Goal: Task Accomplishment & Management: Use online tool/utility

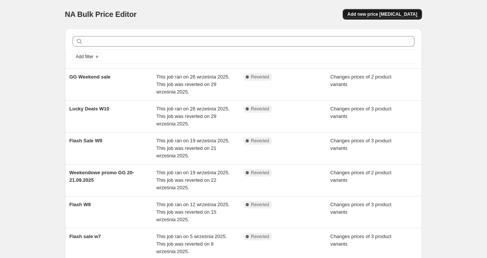
click at [401, 11] on button "Add new price [MEDICAL_DATA]" at bounding box center [382, 14] width 79 height 11
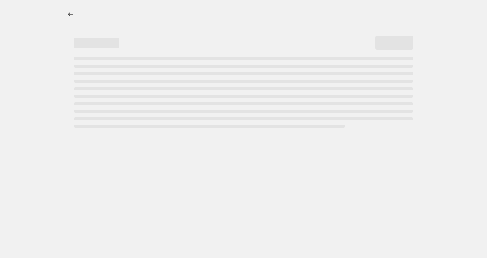
select select "percentage"
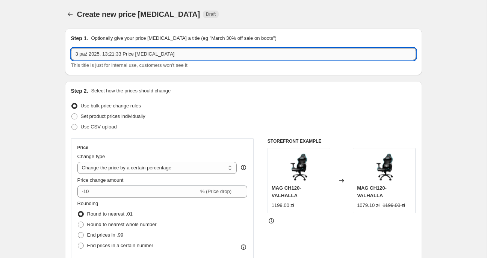
drag, startPoint x: 168, startPoint y: 54, endPoint x: -42, endPoint y: 38, distance: 210.3
click at [71, 48] on input "3 paź 2025, 13:21:33 Price [MEDICAL_DATA]" at bounding box center [243, 54] width 345 height 12
type input "Lucky Dealzzzz W11 (3-6.10)"
click at [98, 117] on span "Set product prices individually" at bounding box center [113, 117] width 65 height 6
click at [72, 114] on input "Set product prices individually" at bounding box center [71, 114] width 0 height 0
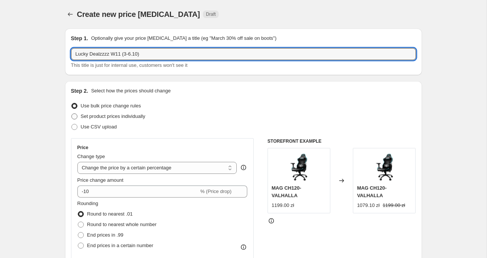
radio input "true"
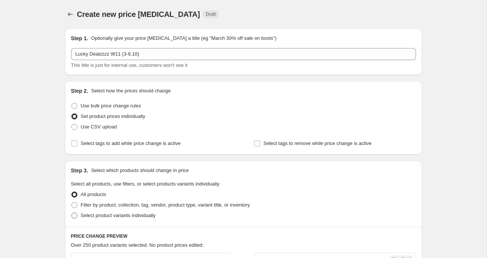
click at [101, 217] on span "Select product variants individually" at bounding box center [118, 216] width 75 height 6
click at [72, 213] on input "Select product variants individually" at bounding box center [71, 213] width 0 height 0
radio input "true"
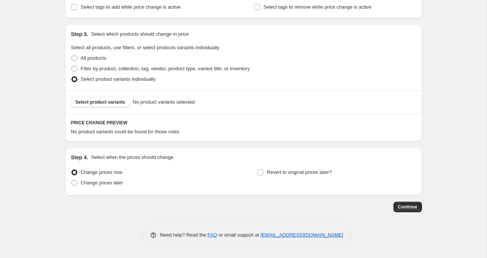
scroll to position [136, 0]
click at [110, 102] on span "Select product variants" at bounding box center [101, 103] width 50 height 6
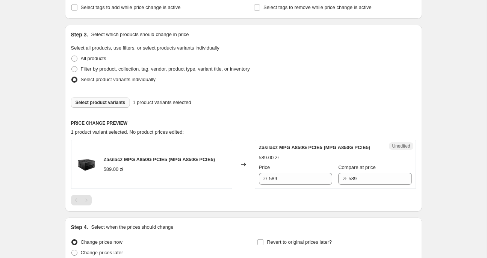
click at [98, 104] on span "Select product variants" at bounding box center [101, 103] width 50 height 6
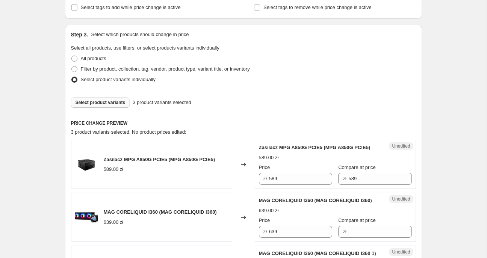
click at [112, 101] on span "Select product variants" at bounding box center [101, 103] width 50 height 6
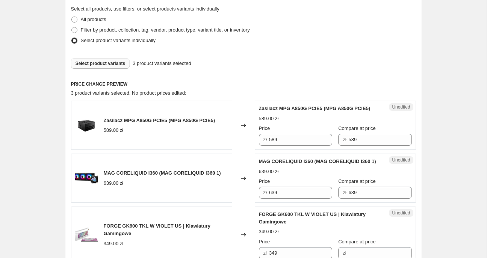
scroll to position [177, 0]
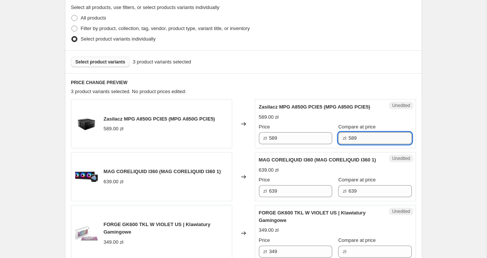
click at [364, 139] on input "589" at bounding box center [380, 138] width 63 height 12
type input "589"
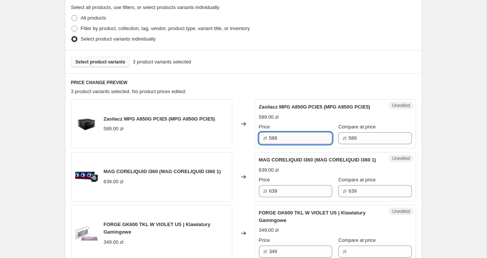
click at [272, 140] on input "589" at bounding box center [300, 138] width 63 height 12
type input "489"
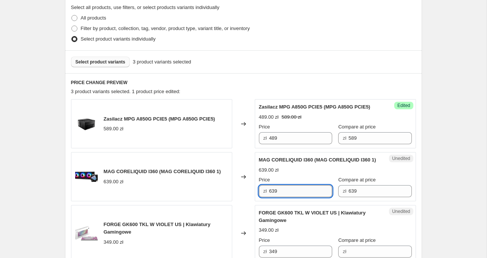
drag, startPoint x: 284, startPoint y: 197, endPoint x: 254, endPoint y: 199, distance: 29.8
click at [269, 197] on input "639" at bounding box center [300, 191] width 63 height 12
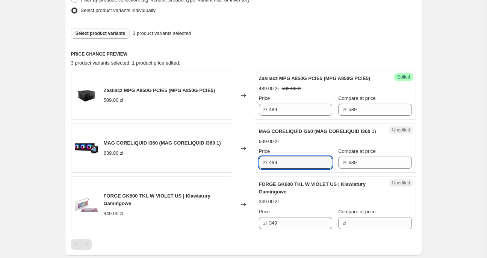
scroll to position [326, 0]
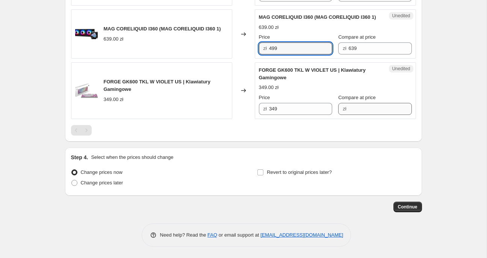
type input "499"
click at [349, 109] on input "Compare at price" at bounding box center [380, 109] width 63 height 12
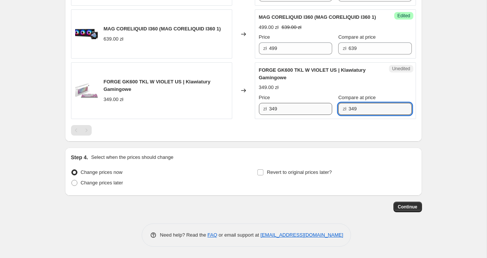
type input "349"
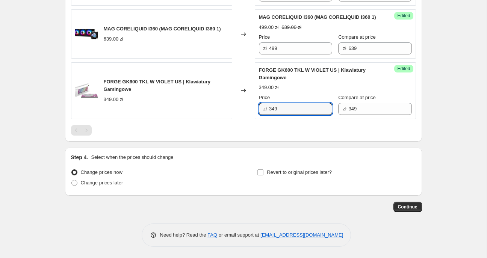
drag, startPoint x: 293, startPoint y: 107, endPoint x: 152, endPoint y: 119, distance: 141.8
click at [269, 115] on input "349" at bounding box center [300, 109] width 63 height 12
type input "279"
click at [102, 184] on span "Change prices later" at bounding box center [102, 183] width 42 height 6
click at [72, 180] on input "Change prices later" at bounding box center [71, 180] width 0 height 0
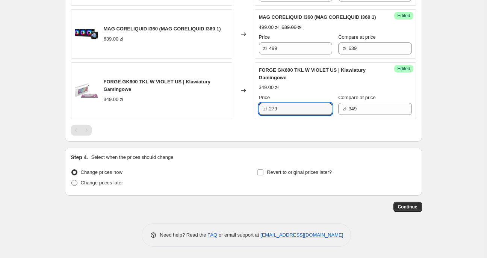
radio input "true"
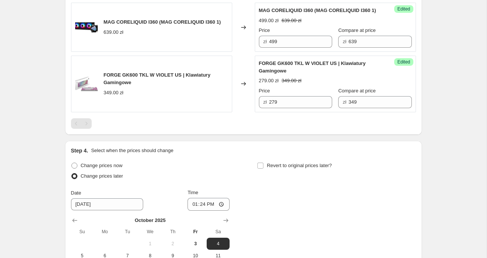
scroll to position [448, 0]
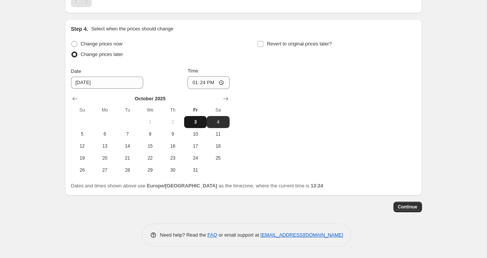
click at [195, 125] on span "3" at bounding box center [195, 122] width 17 height 6
type input "[DATE]"
click at [226, 89] on input "13:24" at bounding box center [209, 82] width 42 height 13
type input "16:00"
click at [260, 47] on input "Revert to original prices later?" at bounding box center [260, 44] width 6 height 6
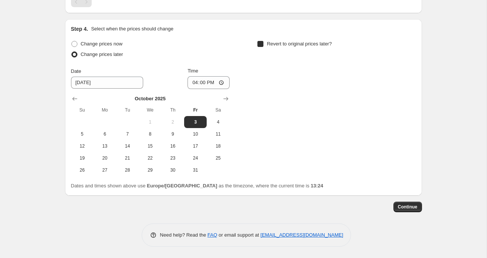
checkbox input "true"
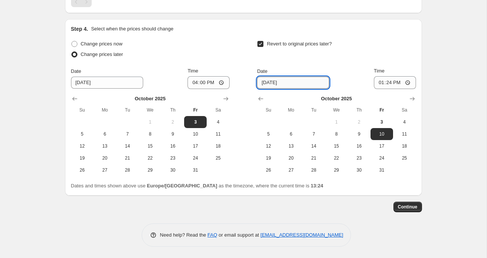
click at [297, 86] on input "[DATE]" at bounding box center [293, 83] width 72 height 12
click at [291, 137] on span "6" at bounding box center [291, 134] width 17 height 6
type input "[DATE]"
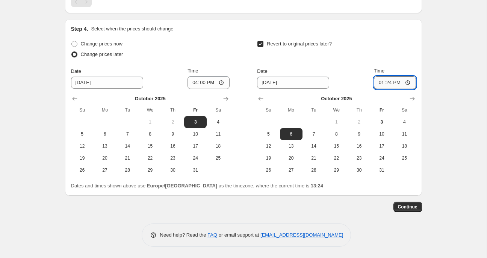
click at [409, 89] on input "13:24" at bounding box center [395, 82] width 42 height 13
type input "08:00"
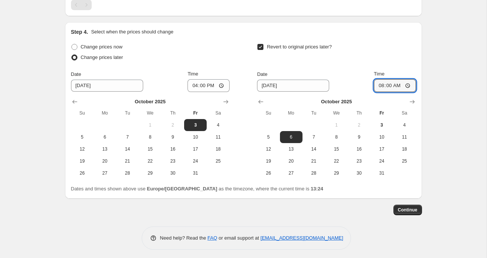
scroll to position [447, 0]
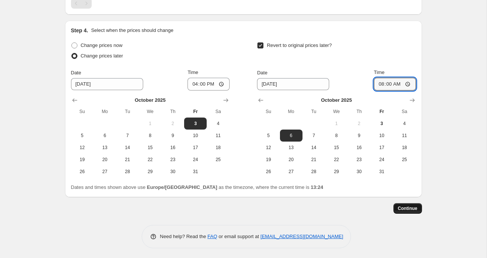
click at [409, 212] on span "Continue" at bounding box center [408, 209] width 20 height 6
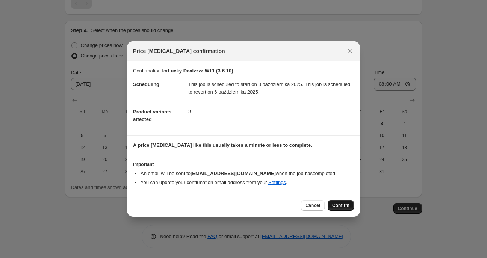
click at [345, 204] on span "Confirm" at bounding box center [340, 206] width 17 height 6
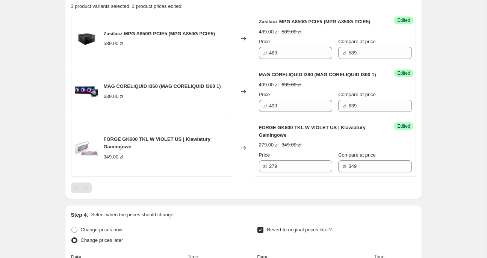
scroll to position [284, 0]
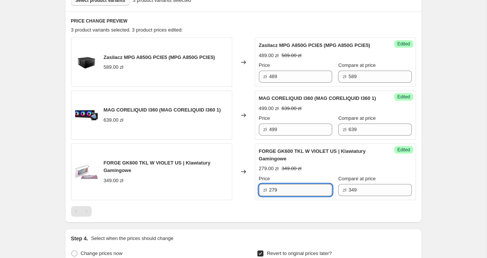
click at [275, 196] on input "279" at bounding box center [300, 190] width 63 height 12
type input "249"
click at [450, 184] on div "Lucky Dealzzzz W11 (3-6.10). This page is ready Lucky Dealzzzz W11 (3-6.10) Inf…" at bounding box center [243, 92] width 487 height 752
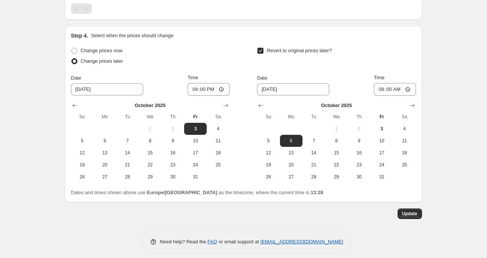
scroll to position [500, 0]
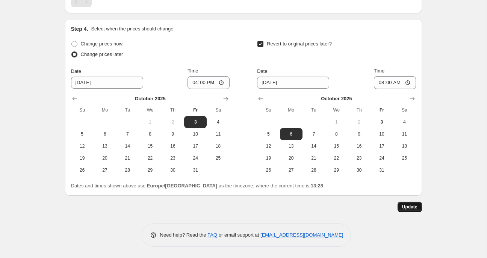
click at [408, 206] on span "Update" at bounding box center [409, 207] width 15 height 6
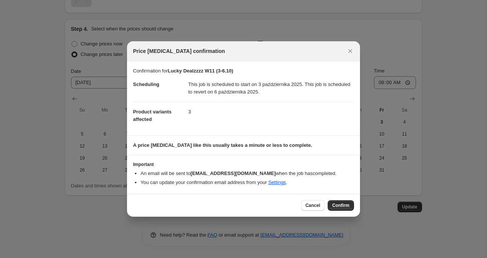
click at [343, 209] on button "Confirm" at bounding box center [341, 205] width 26 height 11
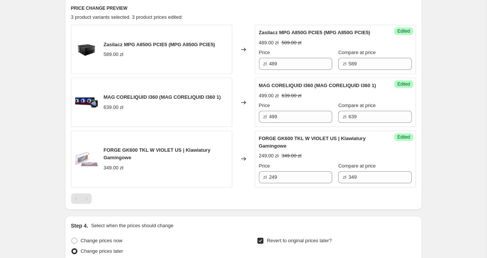
scroll to position [500, 0]
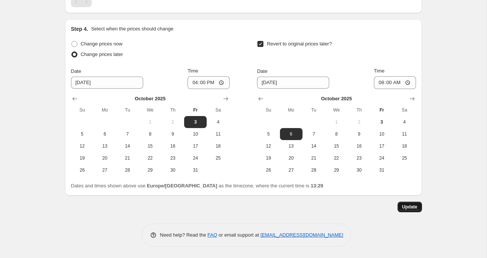
click at [405, 205] on span "Update" at bounding box center [409, 207] width 15 height 6
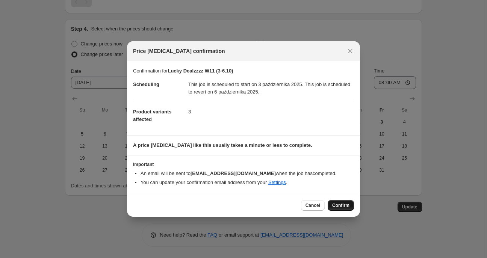
click at [351, 204] on button "Confirm" at bounding box center [341, 205] width 26 height 11
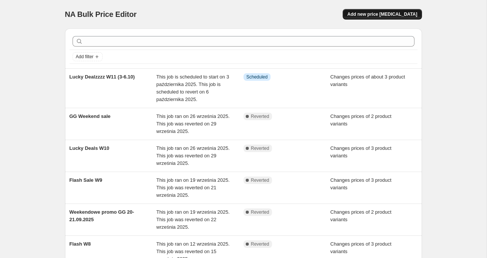
click at [400, 10] on button "Add new price [MEDICAL_DATA]" at bounding box center [382, 14] width 79 height 11
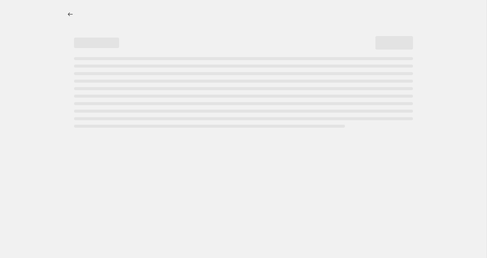
select select "percentage"
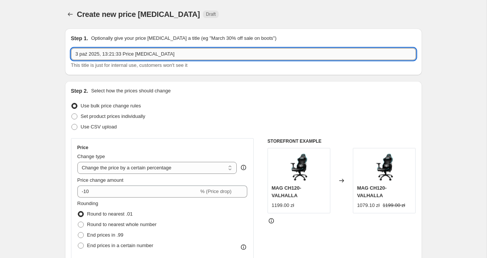
click at [179, 52] on input "3 paź 2025, 13:21:33 Price [MEDICAL_DATA]" at bounding box center [243, 54] width 345 height 12
drag, startPoint x: 184, startPoint y: 56, endPoint x: 13, endPoint y: 54, distance: 171.4
click at [71, 54] on input "3 paź 2025, 13:21:33 Price [MEDICAL_DATA]" at bounding box center [243, 54] width 345 height 12
type input "GG Weekend Sale"
click at [103, 117] on span "Set product prices individually" at bounding box center [113, 117] width 65 height 6
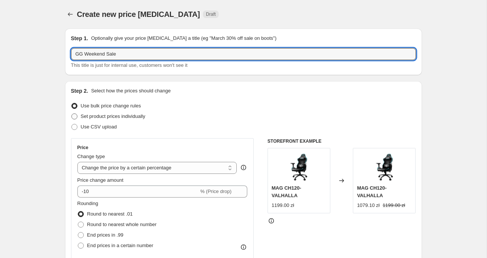
click at [72, 114] on input "Set product prices individually" at bounding box center [71, 114] width 0 height 0
radio input "true"
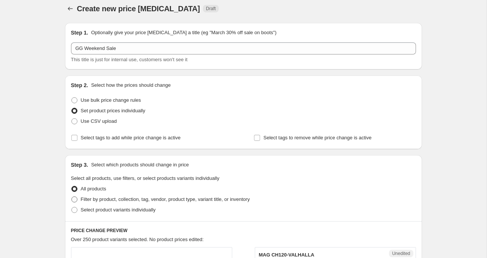
scroll to position [162, 0]
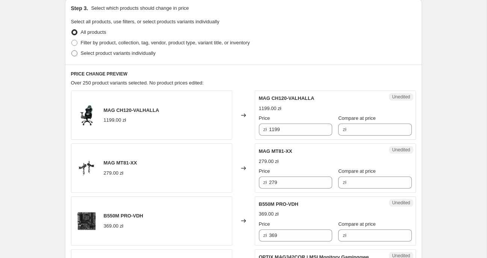
click at [109, 56] on span "Select product variants individually" at bounding box center [118, 53] width 75 height 6
click at [72, 51] on input "Select product variants individually" at bounding box center [71, 50] width 0 height 0
radio input "true"
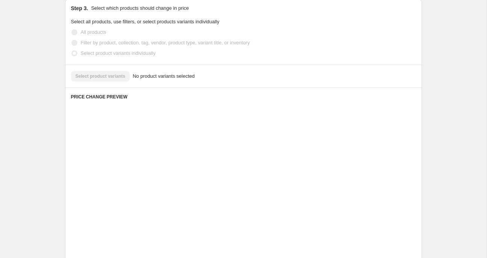
scroll to position [136, 0]
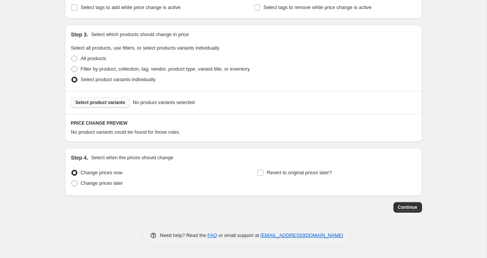
click at [114, 101] on span "Select product variants" at bounding box center [101, 103] width 50 height 6
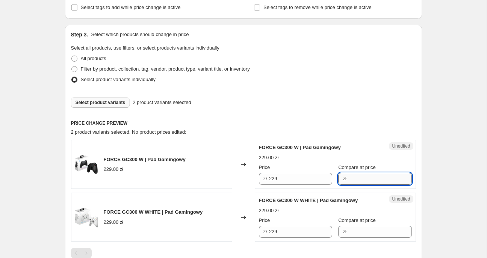
click at [357, 179] on input "Compare at price" at bounding box center [380, 179] width 63 height 12
type input "229"
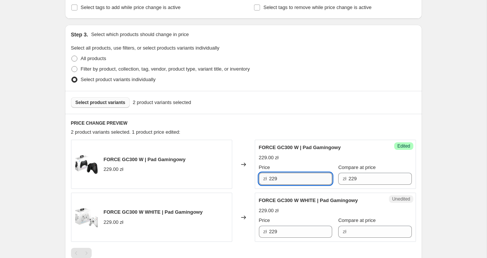
drag, startPoint x: 288, startPoint y: 175, endPoint x: 268, endPoint y: 182, distance: 20.7
click at [269, 182] on input "229" at bounding box center [300, 179] width 63 height 12
type input "149"
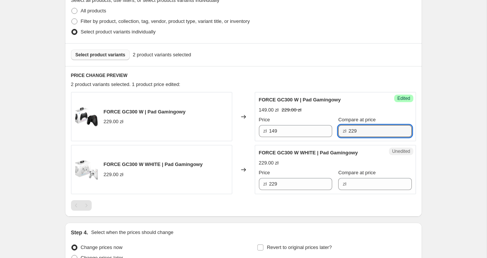
scroll to position [258, 0]
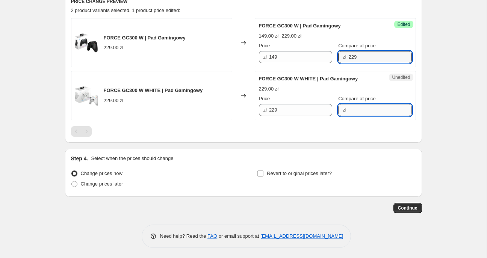
click at [367, 110] on input "Compare at price" at bounding box center [380, 110] width 63 height 12
type input "229"
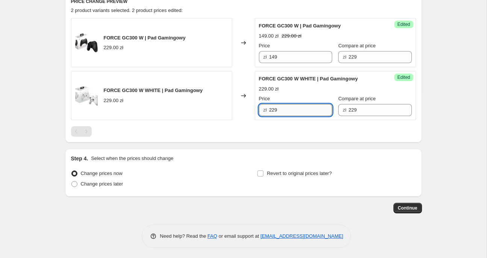
drag, startPoint x: 285, startPoint y: 108, endPoint x: 210, endPoint y: 97, distance: 75.3
click at [269, 104] on input "229" at bounding box center [300, 110] width 63 height 12
type input "149"
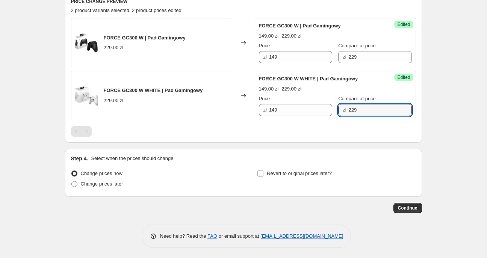
click at [98, 185] on span "Change prices later" at bounding box center [102, 184] width 42 height 6
click at [72, 182] on input "Change prices later" at bounding box center [71, 181] width 0 height 0
radio input "true"
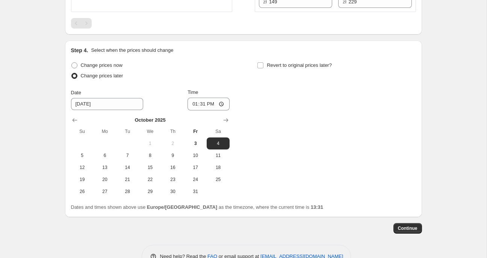
scroll to position [386, 0]
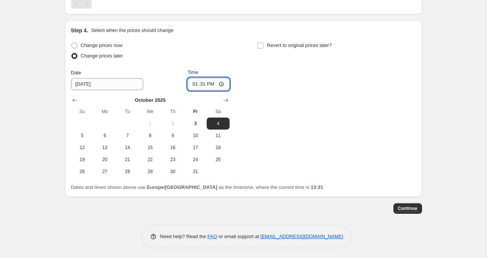
click at [225, 82] on input "13:31" at bounding box center [209, 84] width 42 height 13
click at [108, 86] on input "[DATE]" at bounding box center [107, 84] width 72 height 12
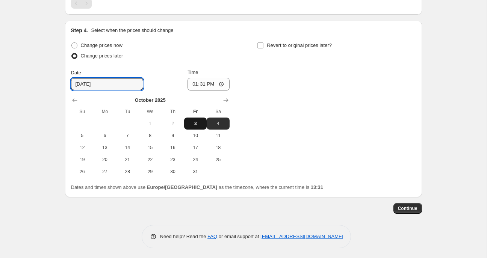
click at [192, 123] on span "3" at bounding box center [195, 124] width 17 height 6
type input "[DATE]"
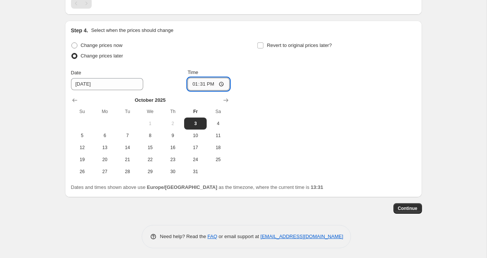
click at [221, 83] on input "13:31" at bounding box center [209, 84] width 42 height 13
type input "16:00"
click at [259, 47] on input "Revert to original prices later?" at bounding box center [260, 45] width 6 height 6
checkbox input "true"
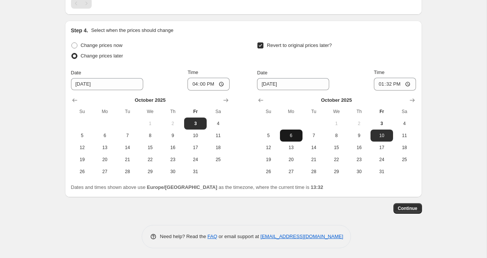
click at [289, 136] on span "6" at bounding box center [291, 136] width 17 height 6
type input "[DATE]"
click at [409, 86] on input "13:32" at bounding box center [395, 84] width 42 height 13
type input "08:00"
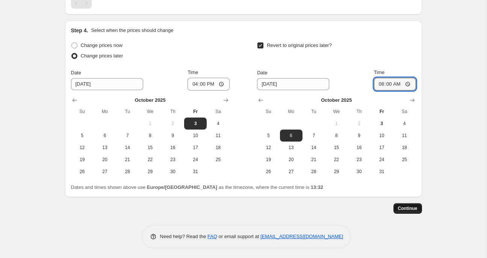
click at [414, 207] on span "Continue" at bounding box center [408, 209] width 20 height 6
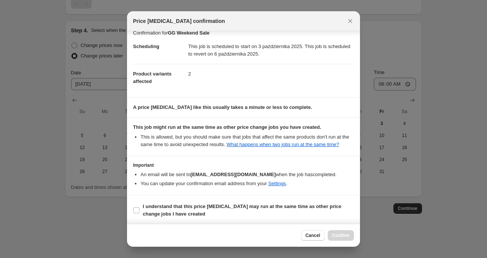
scroll to position [9, 0]
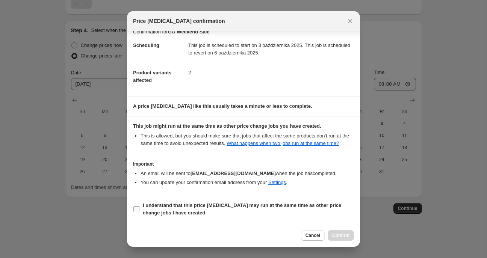
click at [141, 208] on label "I understand that this price [MEDICAL_DATA] may run at the same time as other p…" at bounding box center [243, 209] width 221 height 18
click at [139, 208] on input "I understand that this price [MEDICAL_DATA] may run at the same time as other p…" at bounding box center [136, 209] width 6 height 6
checkbox input "true"
click at [343, 239] on button "Confirm" at bounding box center [341, 235] width 26 height 11
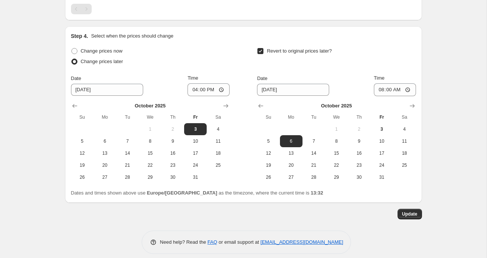
scroll to position [432, 0]
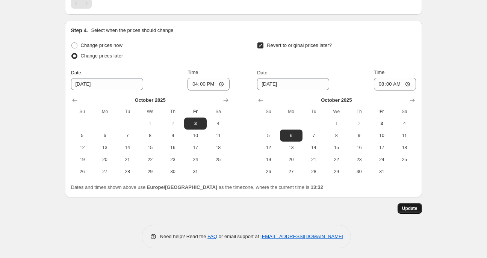
click at [419, 210] on button "Update" at bounding box center [410, 208] width 24 height 11
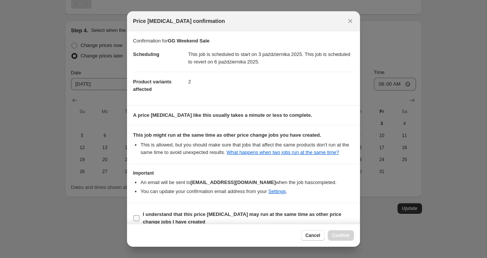
scroll to position [9, 0]
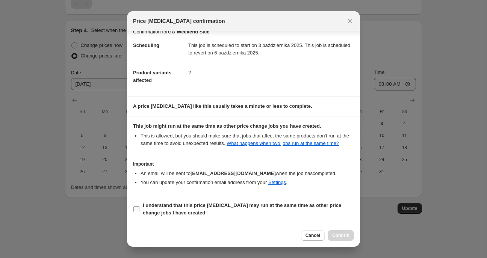
click at [188, 206] on b "I understand that this price [MEDICAL_DATA] may run at the same time as other p…" at bounding box center [242, 209] width 198 height 13
click at [139, 206] on input "I understand that this price [MEDICAL_DATA] may run at the same time as other p…" at bounding box center [136, 209] width 6 height 6
checkbox input "true"
click at [341, 238] on span "Confirm" at bounding box center [340, 236] width 17 height 6
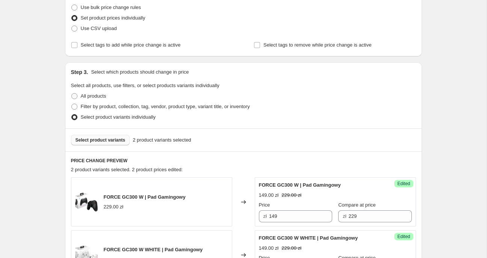
scroll to position [0, 0]
